Goal: Book appointment/travel/reservation

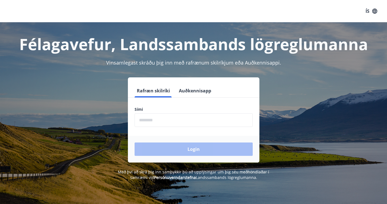
click at [192, 90] on button "Auðkennisapp" at bounding box center [195, 90] width 37 height 13
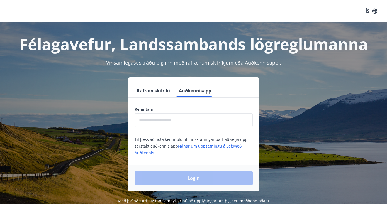
click at [167, 127] on div "Kennitala ​ Til þess að nota kennitölu til innskráningar þarf að setja upp sérs…" at bounding box center [194, 131] width 132 height 49
click at [161, 122] on input "text" at bounding box center [194, 120] width 118 height 14
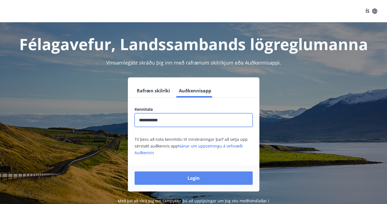
type input "**********"
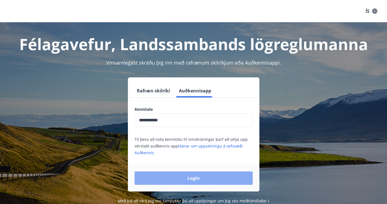
click at [186, 173] on button "Login" at bounding box center [194, 178] width 118 height 13
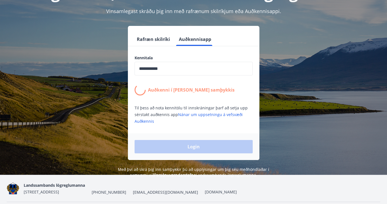
scroll to position [52, 0]
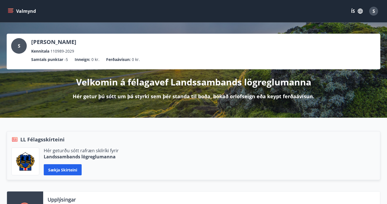
click at [18, 15] on button "Valmynd" at bounding box center [22, 11] width 31 height 10
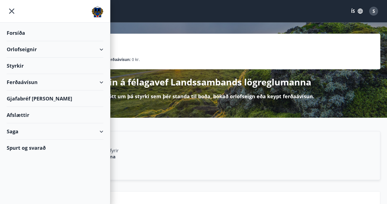
click at [105, 51] on div "Orlofseignir" at bounding box center [55, 49] width 110 height 16
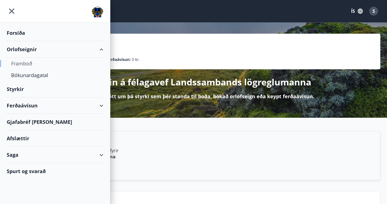
click at [28, 63] on div "Framboð" at bounding box center [55, 64] width 88 height 12
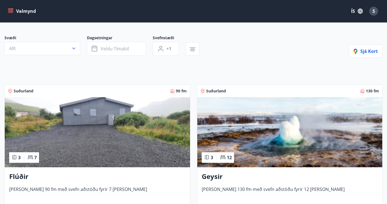
scroll to position [39, 0]
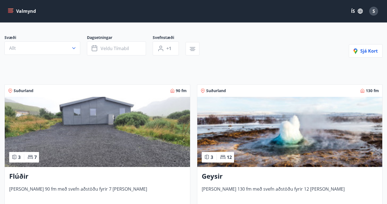
click at [51, 57] on div at bounding box center [105, 56] width 202 height 2
click at [46, 49] on button "Allt" at bounding box center [42, 48] width 76 height 13
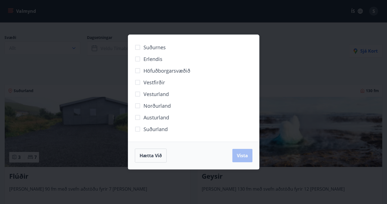
click at [152, 106] on span "Norðurland" at bounding box center [157, 105] width 27 height 7
click at [241, 154] on span "Vista" at bounding box center [242, 156] width 11 height 6
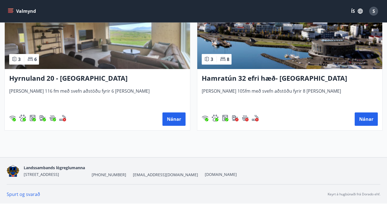
scroll to position [134, 0]
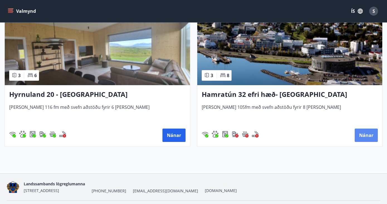
click at [355, 135] on button "Nánar" at bounding box center [366, 135] width 23 height 13
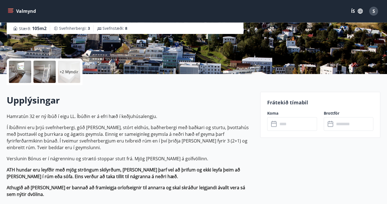
scroll to position [93, 0]
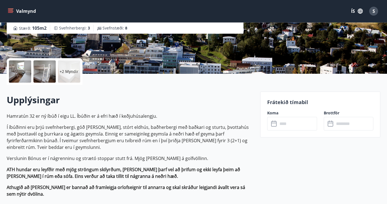
click at [309, 122] on input "text" at bounding box center [297, 124] width 39 height 14
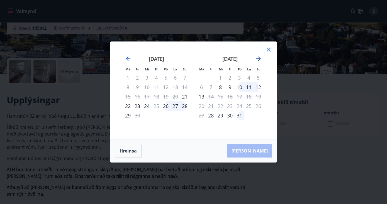
click at [256, 58] on icon "Move forward to switch to the next month." at bounding box center [258, 58] width 7 height 7
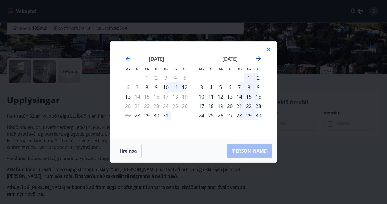
click at [256, 58] on icon "Move forward to switch to the next month." at bounding box center [258, 58] width 7 height 7
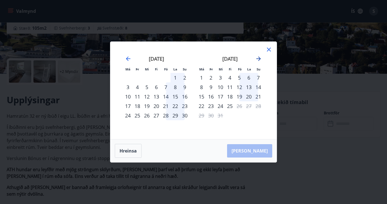
click at [256, 58] on icon "Move forward to switch to the next month." at bounding box center [258, 58] width 7 height 7
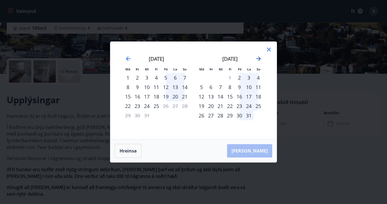
click at [256, 58] on icon "Move forward to switch to the next month." at bounding box center [258, 58] width 7 height 7
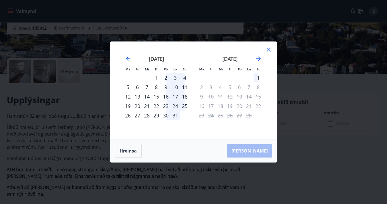
click at [269, 51] on icon at bounding box center [269, 49] width 7 height 7
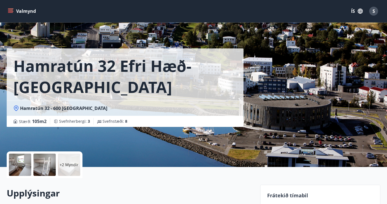
scroll to position [0, 0]
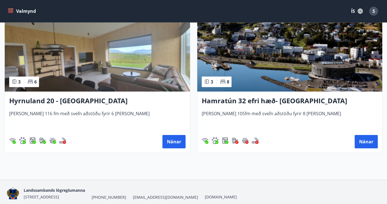
scroll to position [130, 0]
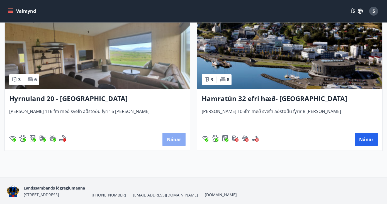
click at [175, 143] on button "Nánar" at bounding box center [173, 139] width 23 height 13
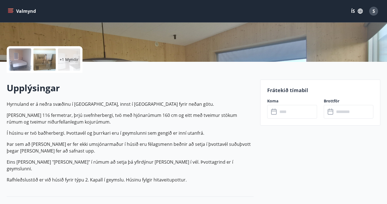
scroll to position [111, 0]
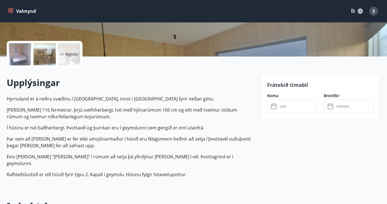
click at [293, 109] on input "text" at bounding box center [297, 107] width 39 height 14
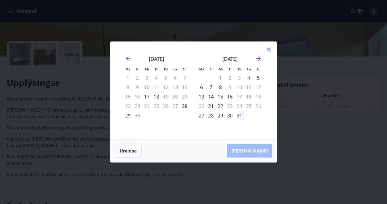
click at [261, 60] on icon "Move forward to switch to the next month." at bounding box center [258, 58] width 7 height 7
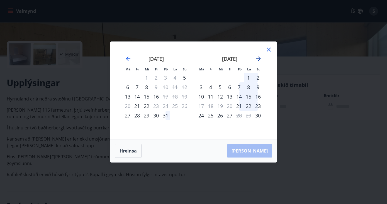
click at [261, 60] on icon "Move forward to switch to the next month." at bounding box center [258, 58] width 7 height 7
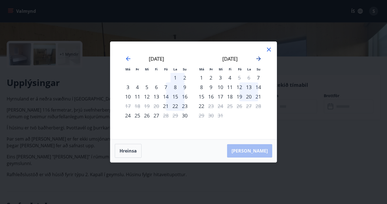
click at [261, 60] on icon "Move forward to switch to the next month." at bounding box center [258, 58] width 7 height 7
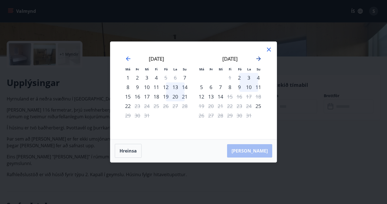
click at [261, 60] on icon "Move forward to switch to the next month." at bounding box center [258, 58] width 7 height 7
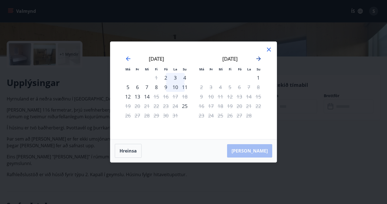
click at [258, 59] on icon "Move forward to switch to the next month." at bounding box center [258, 59] width 4 height 4
click at [128, 58] on icon "Move backward to switch to the previous month." at bounding box center [128, 58] width 7 height 7
click at [270, 53] on icon at bounding box center [269, 49] width 7 height 7
